Goal: Register for event/course

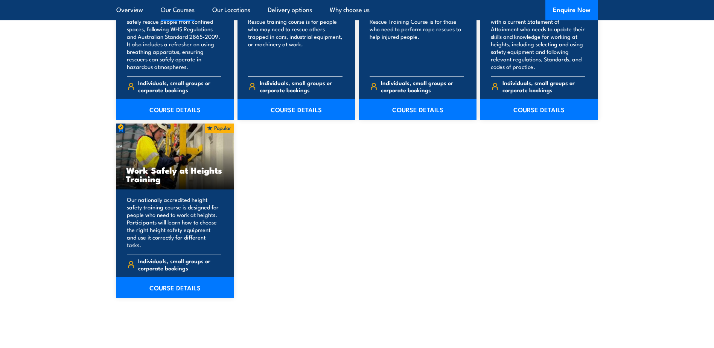
scroll to position [903, 0]
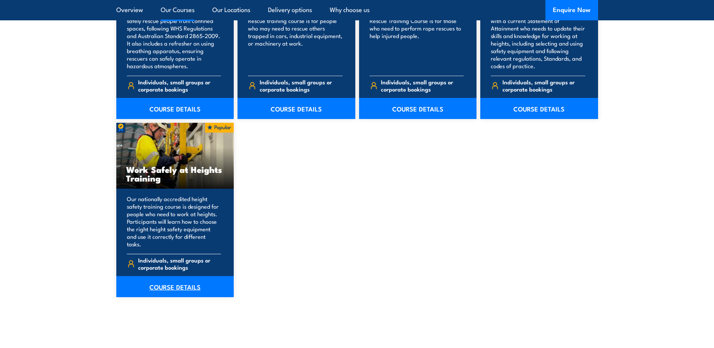
click at [177, 276] on link "COURSE DETAILS" at bounding box center [175, 286] width 118 height 21
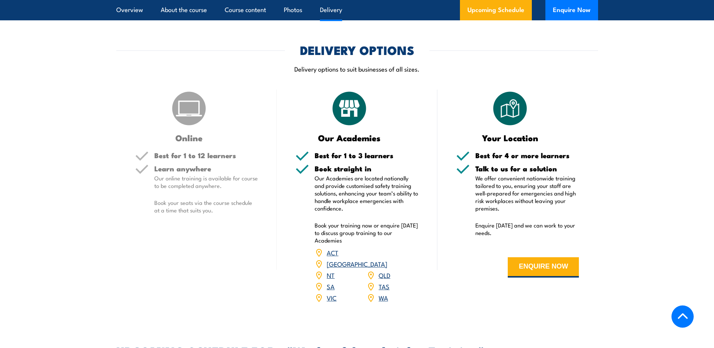
scroll to position [865, 0]
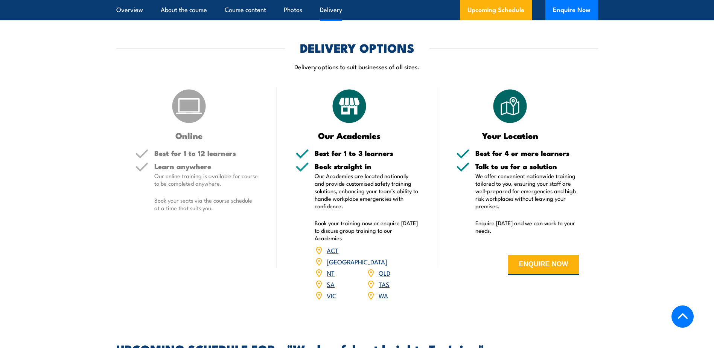
click at [385, 268] on link "QLD" at bounding box center [384, 272] width 12 height 9
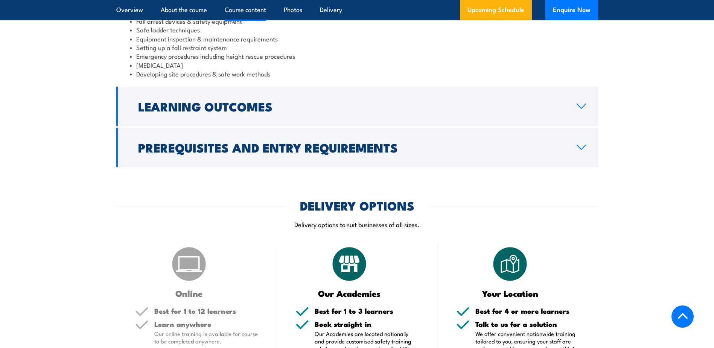
scroll to position [708, 0]
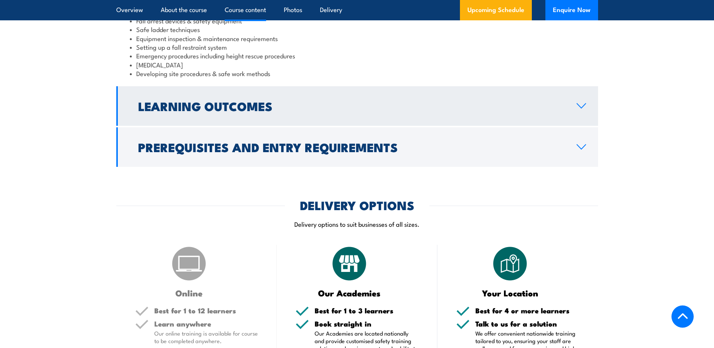
click at [579, 102] on link "Learning Outcomes" at bounding box center [357, 105] width 482 height 39
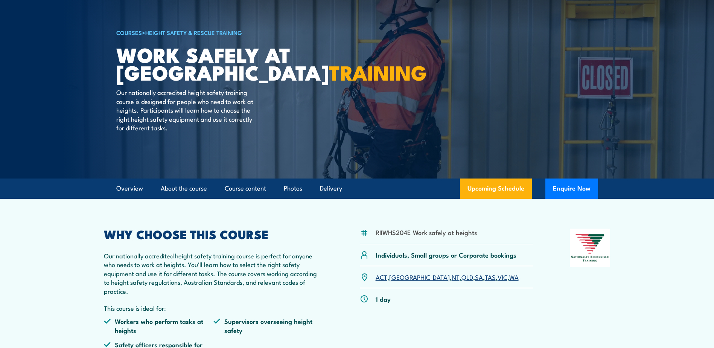
scroll to position [0, 0]
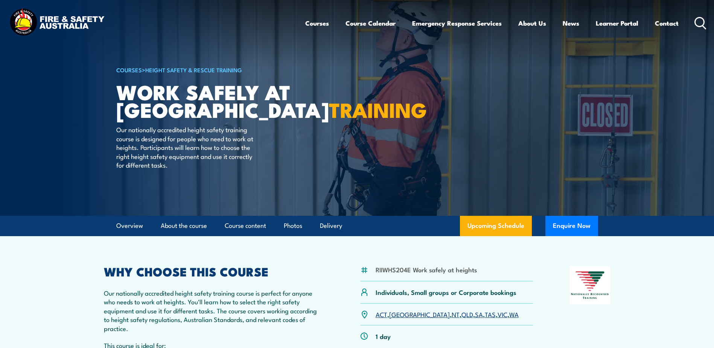
click at [179, 72] on link "Height Safety & Rescue Training" at bounding box center [193, 69] width 97 height 8
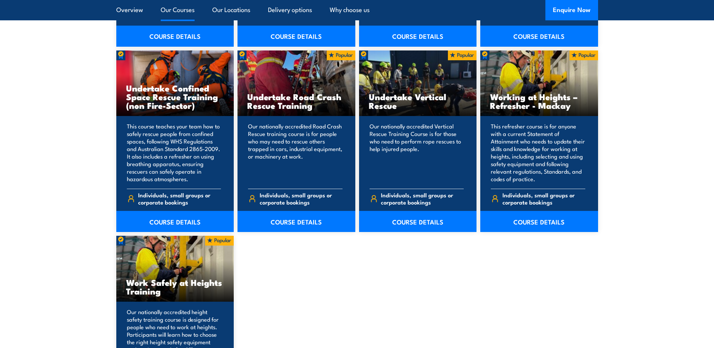
scroll to position [828, 0]
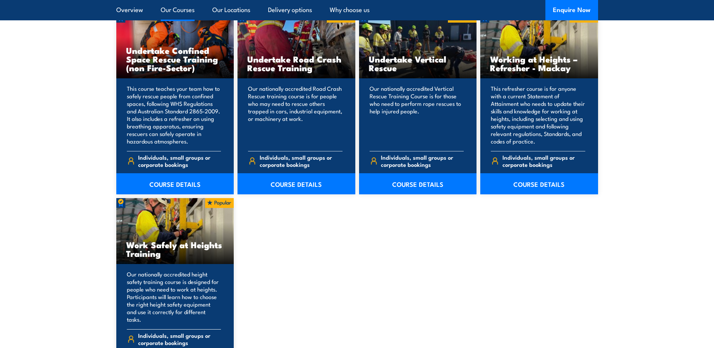
click at [164, 260] on div "Work Safely at Heights Training" at bounding box center [175, 231] width 118 height 66
click at [133, 249] on h3 "Work Safely at Heights Training" at bounding box center [175, 248] width 98 height 17
click at [155, 303] on p "Our nationally accredited height safety training course is designed for people …" at bounding box center [174, 296] width 94 height 53
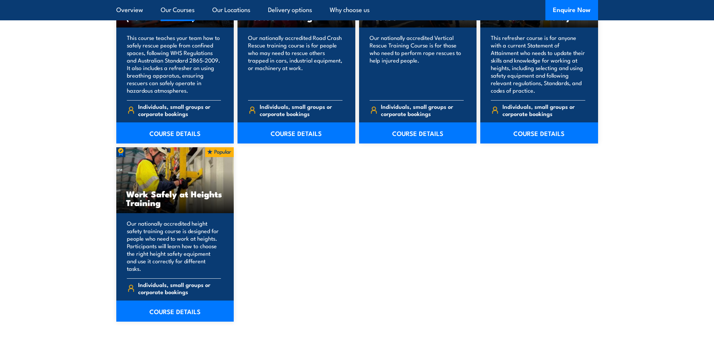
scroll to position [940, 0]
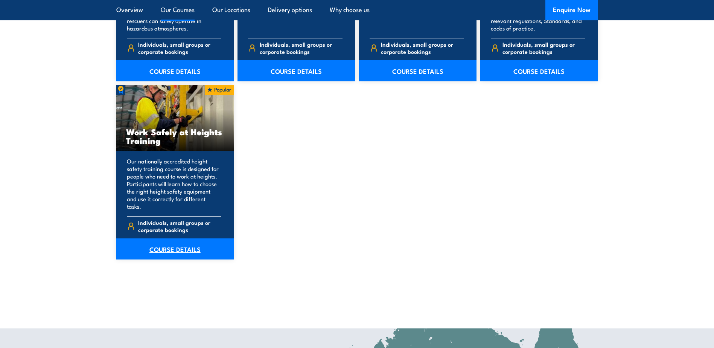
click at [182, 242] on link "COURSE DETAILS" at bounding box center [175, 248] width 118 height 21
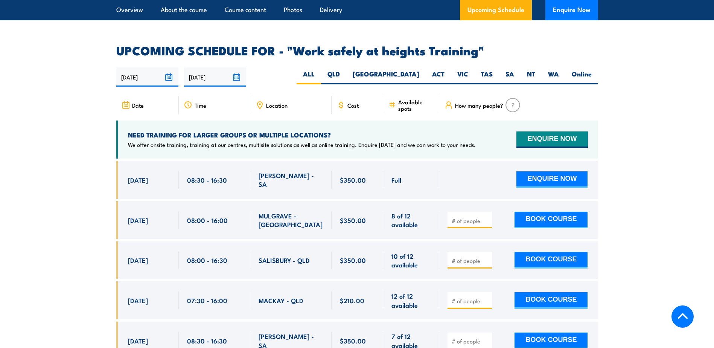
scroll to position [1166, 0]
